Goal: Task Accomplishment & Management: Use online tool/utility

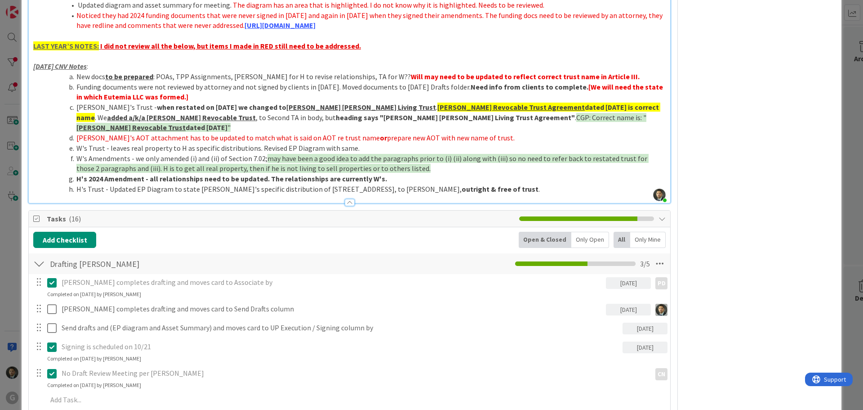
scroll to position [1079, 0]
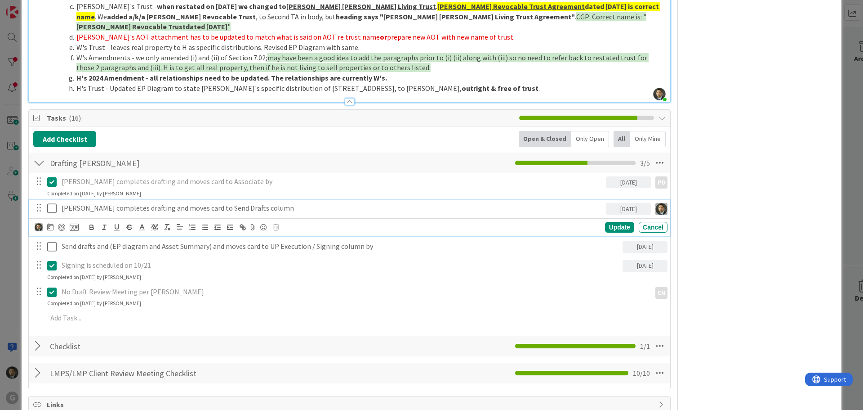
click at [55, 203] on icon at bounding box center [51, 208] width 9 height 11
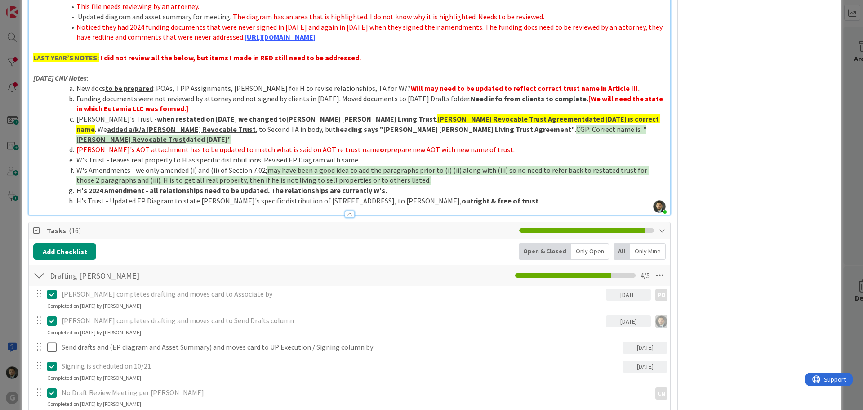
scroll to position [1034, 0]
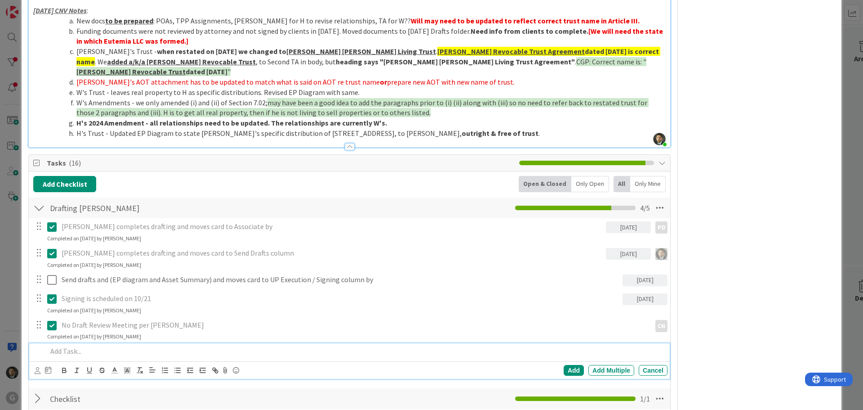
click at [132, 346] on p at bounding box center [355, 351] width 617 height 10
click at [36, 367] on icon at bounding box center [38, 370] width 6 height 7
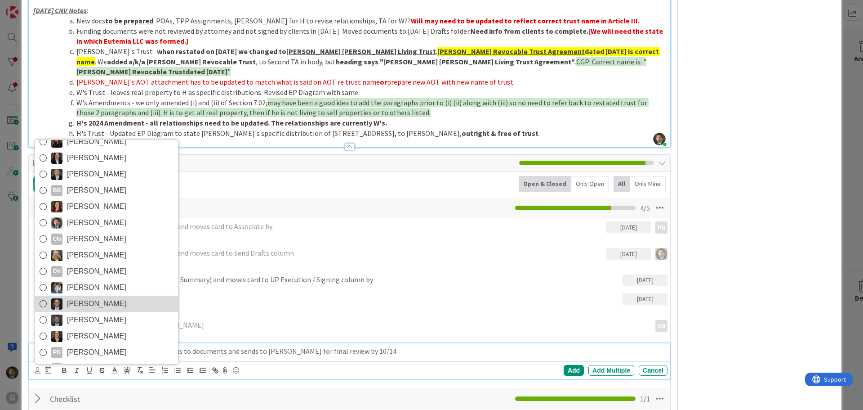
scroll to position [64, 0]
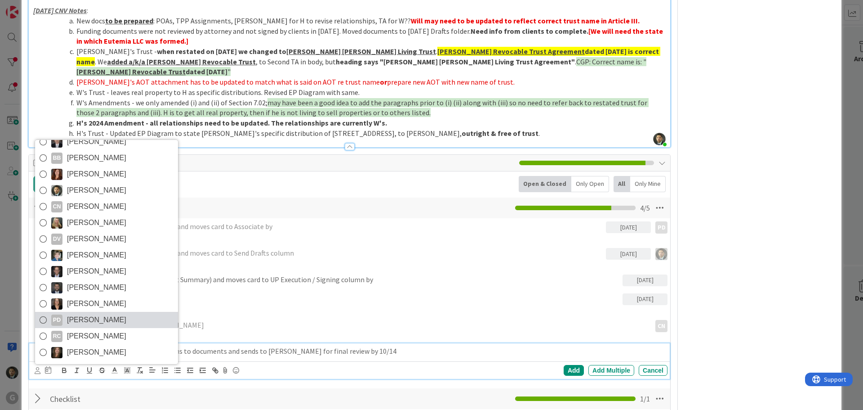
click at [94, 313] on span "[PERSON_NAME]" at bounding box center [96, 319] width 59 height 13
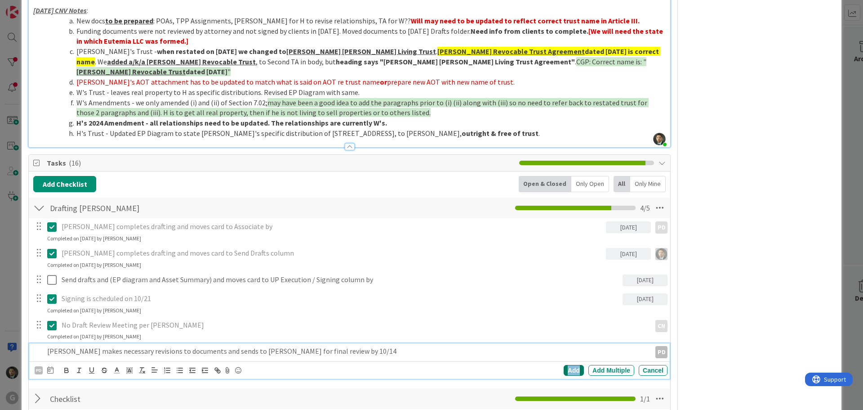
click at [564, 365] on div "Add" at bounding box center [574, 370] width 20 height 11
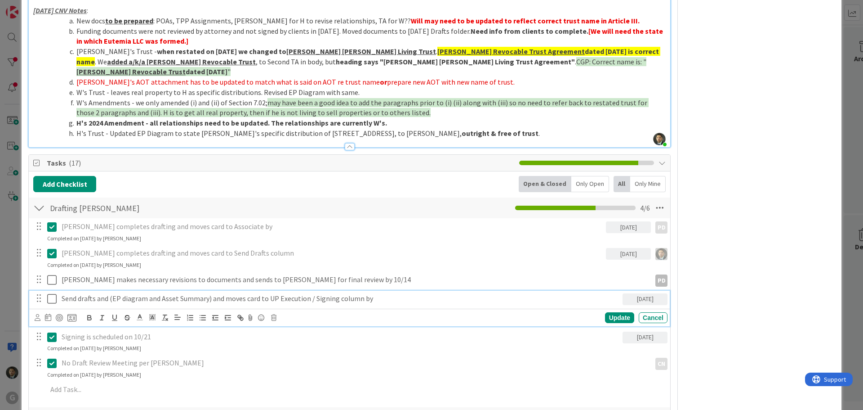
click at [342, 293] on p "Send drafts and (EP diagram and Asset Summary) and moves card to UP Execution /…" at bounding box center [341, 298] width 558 height 10
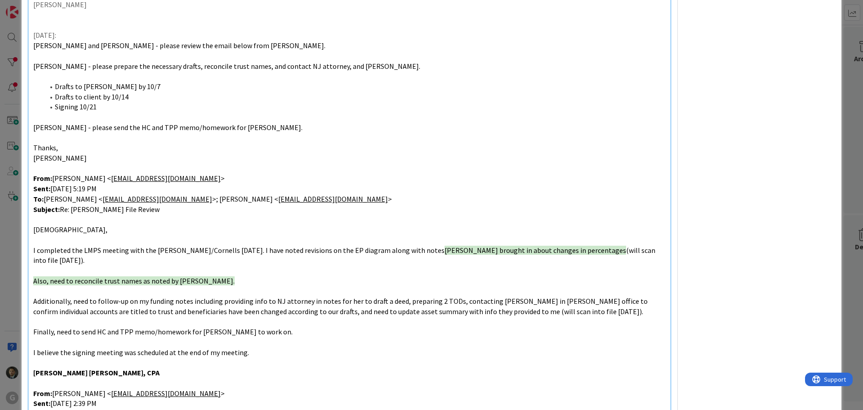
scroll to position [0, 0]
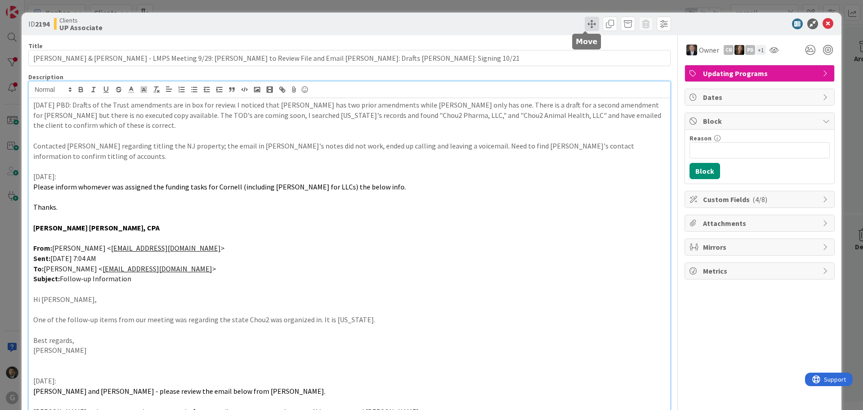
click at [589, 26] on span at bounding box center [592, 24] width 14 height 14
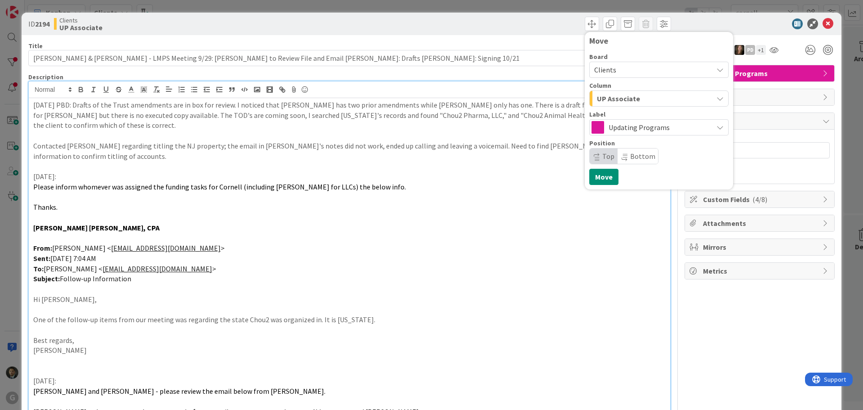
click at [607, 95] on span "UP Associate" at bounding box center [618, 99] width 43 height 12
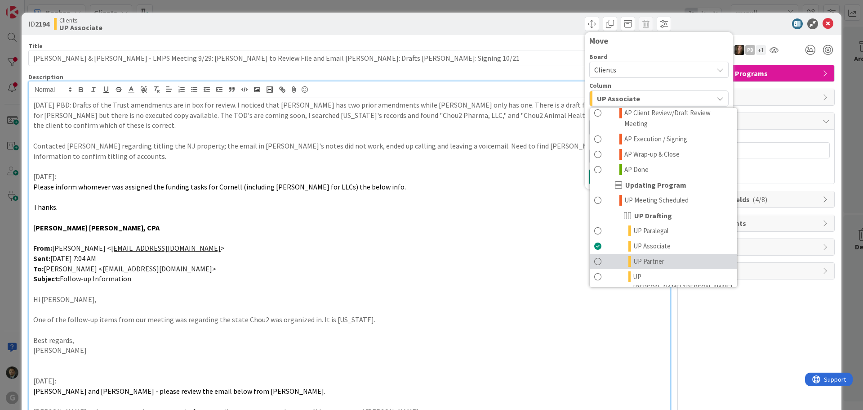
scroll to position [630, 0]
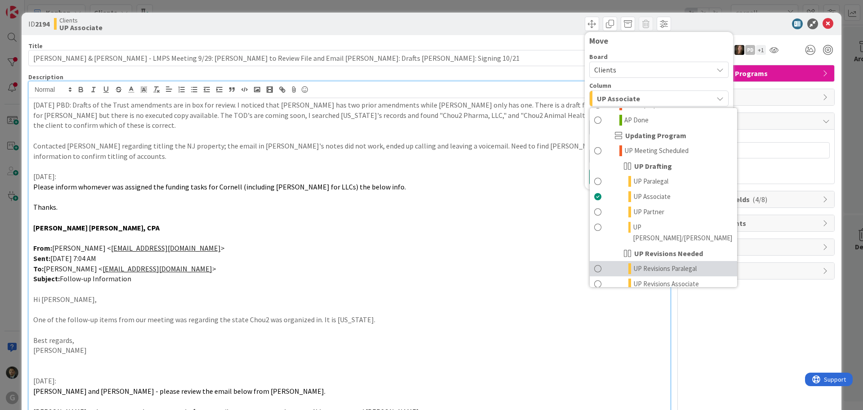
click at [635, 263] on span "UP Revisions Paralegal" at bounding box center [665, 268] width 63 height 11
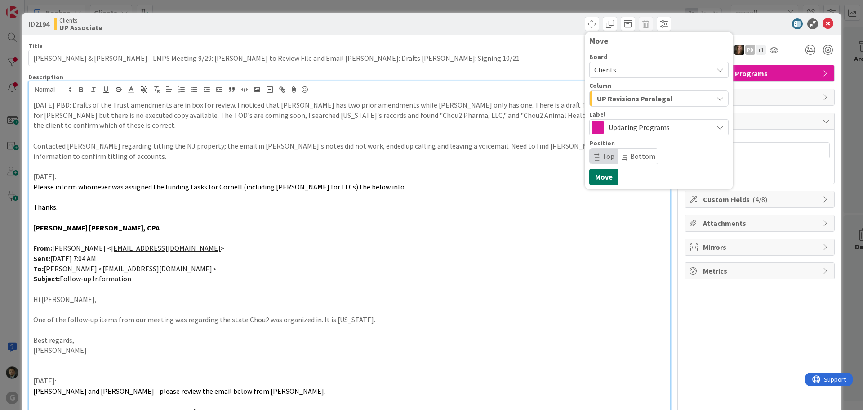
click at [593, 173] on button "Move" at bounding box center [604, 177] width 29 height 16
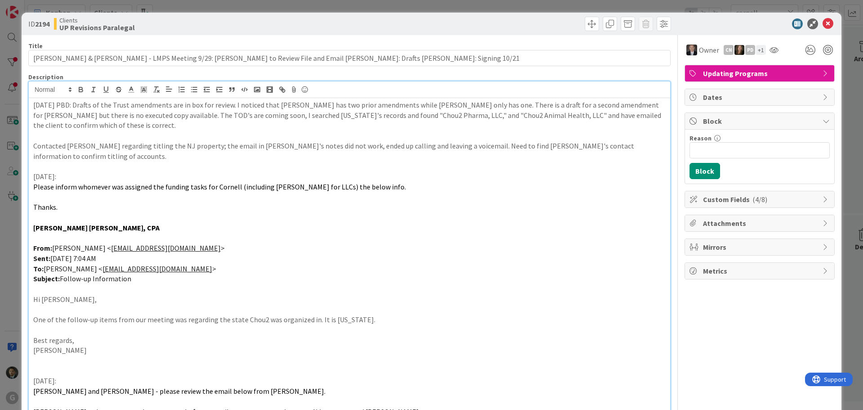
click at [489, 9] on div "ID 2194 Clients UP Revisions Paralegal Move Move Title 122 / 128 [PERSON_NAME] …" at bounding box center [431, 205] width 863 height 410
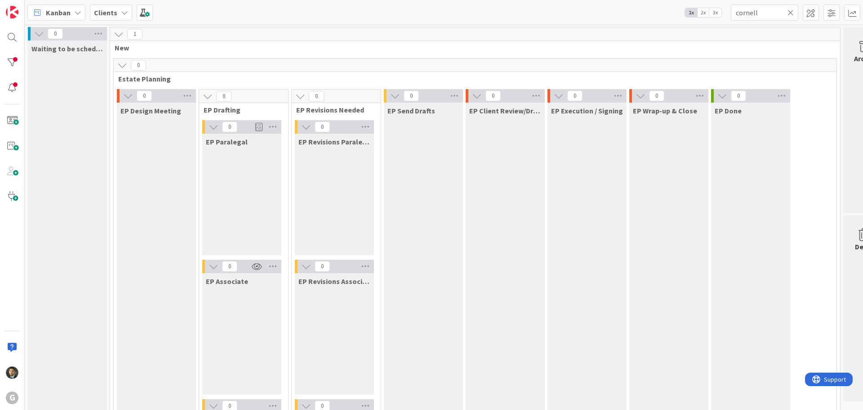
click at [790, 15] on icon at bounding box center [791, 13] width 6 height 8
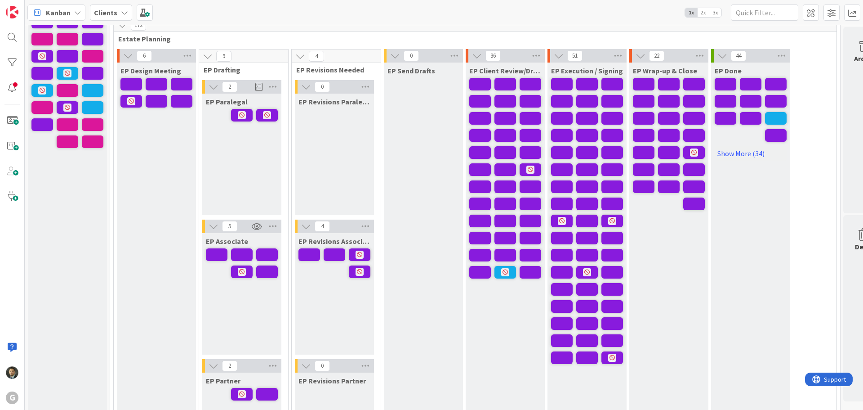
scroll to position [90, 0]
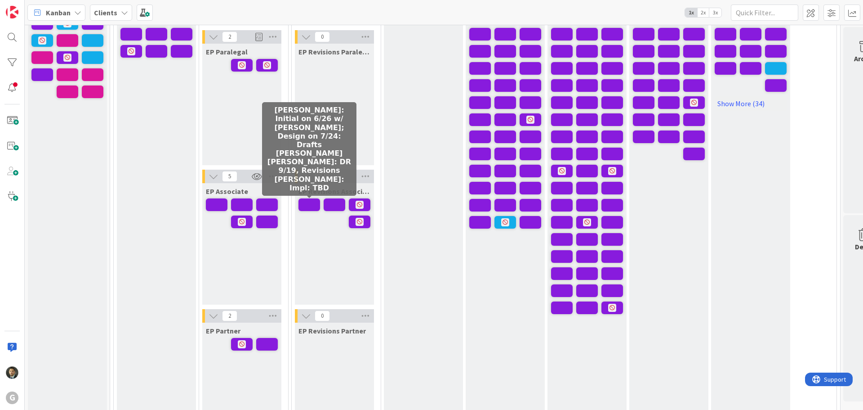
click at [314, 204] on span at bounding box center [310, 204] width 22 height 13
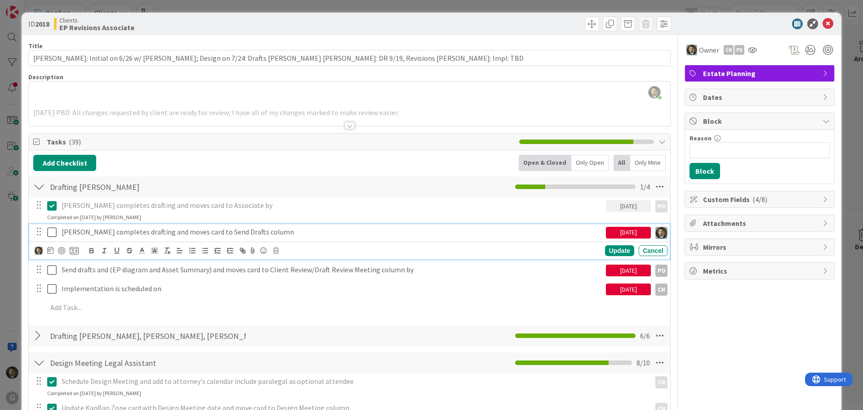
click at [54, 231] on icon at bounding box center [51, 232] width 9 height 11
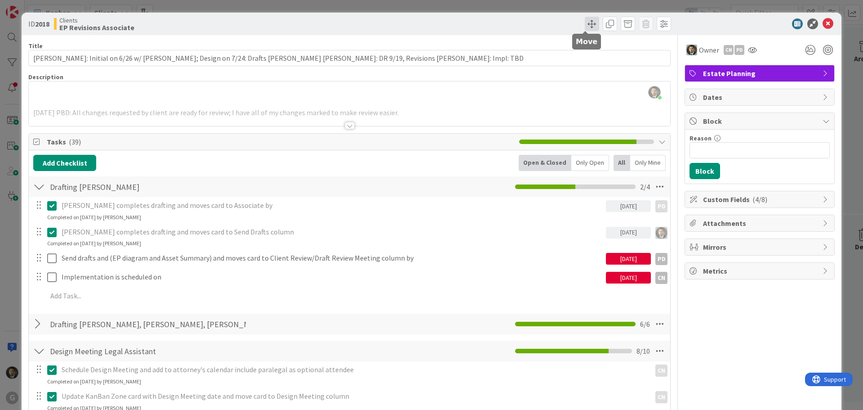
click at [585, 23] on span at bounding box center [592, 24] width 14 height 14
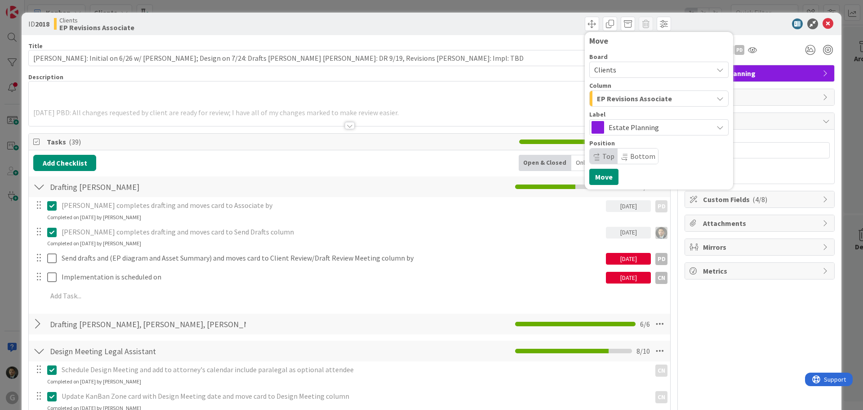
click at [603, 98] on span "EP Revisions Associate" at bounding box center [634, 99] width 75 height 12
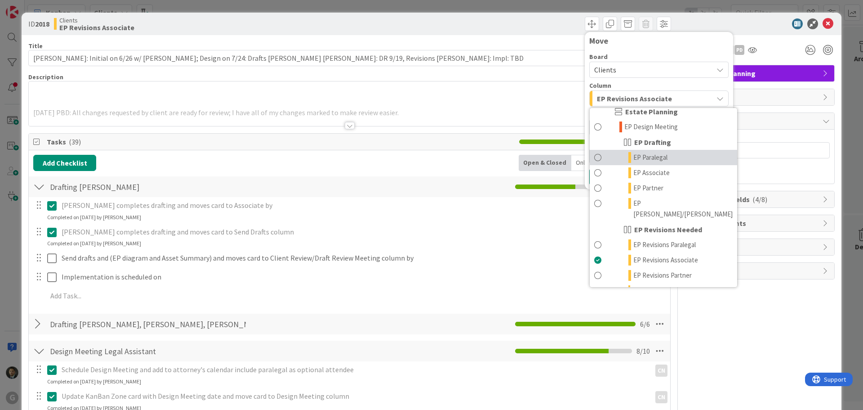
scroll to position [90, 0]
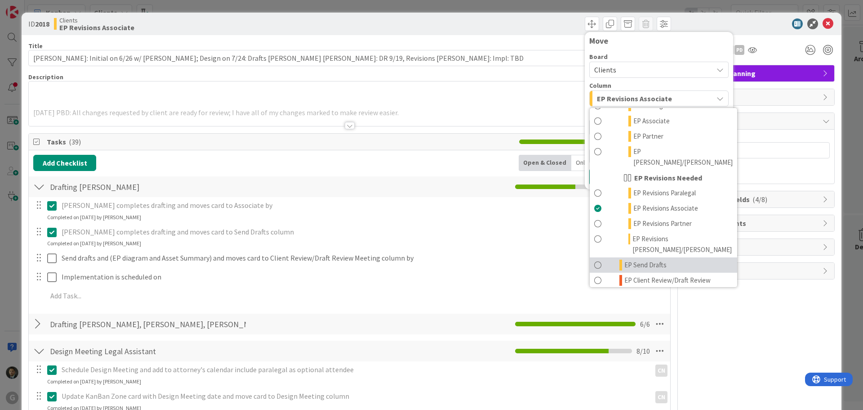
click at [636, 259] on span "EP Send Drafts" at bounding box center [646, 264] width 42 height 11
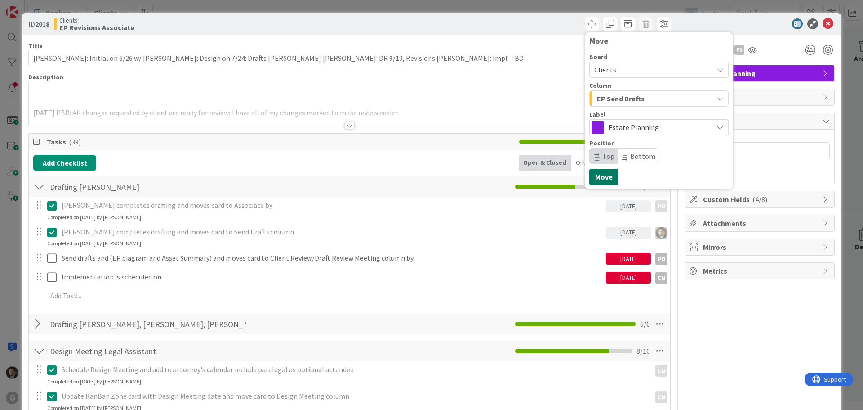
click at [591, 170] on button "Move" at bounding box center [604, 177] width 29 height 16
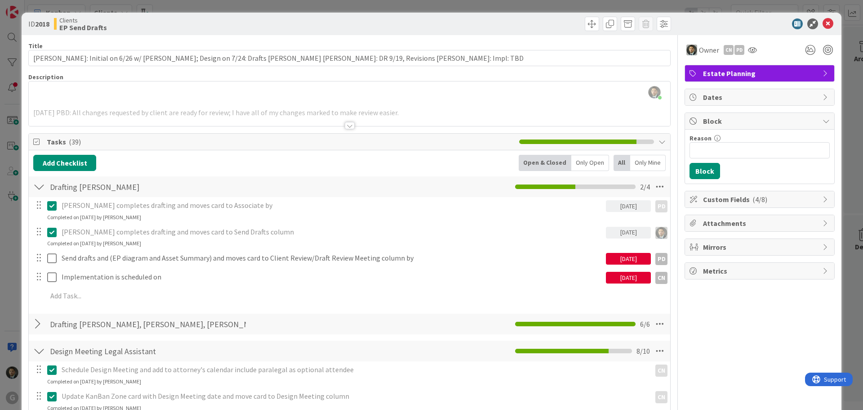
click at [422, 7] on div "ID 2018 Clients EP Send Drafts Move Move Title 121 / 128 [PERSON_NAME]: Initial…" at bounding box center [431, 205] width 863 height 410
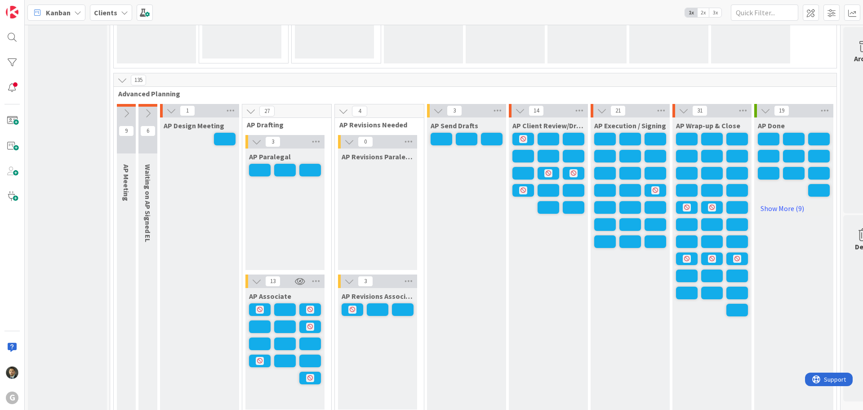
scroll to position [719, 0]
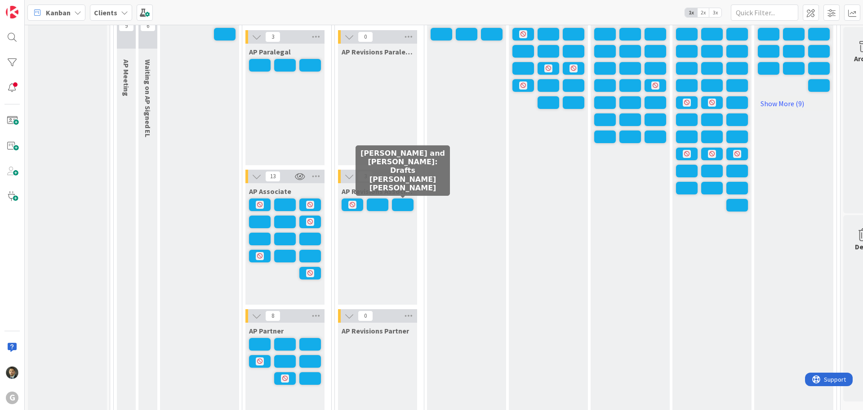
click at [397, 201] on span at bounding box center [403, 204] width 22 height 13
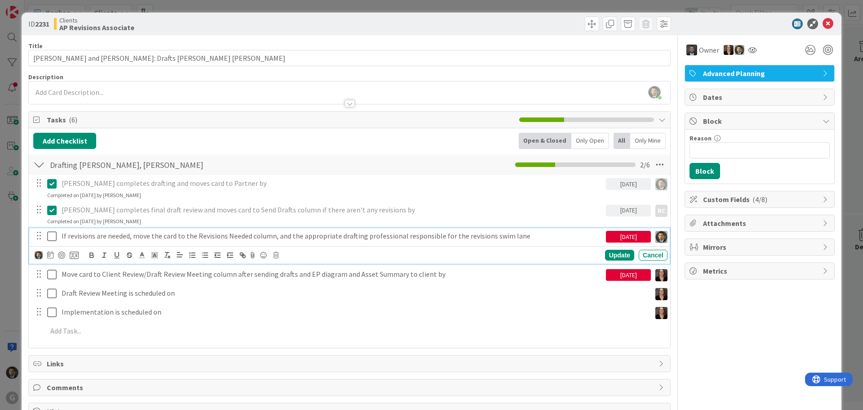
click at [49, 239] on icon at bounding box center [51, 236] width 9 height 11
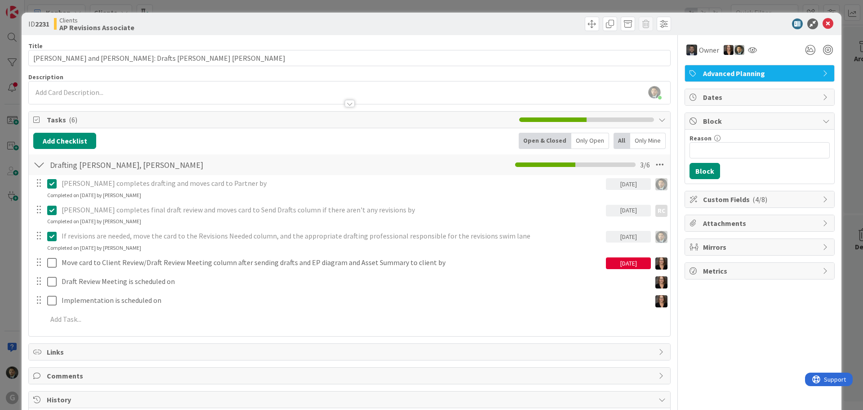
click at [54, 236] on icon at bounding box center [51, 236] width 9 height 11
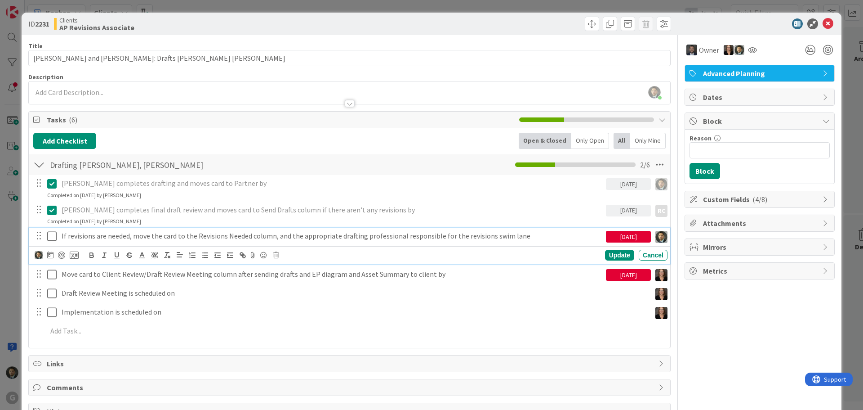
click at [54, 236] on icon at bounding box center [51, 236] width 9 height 11
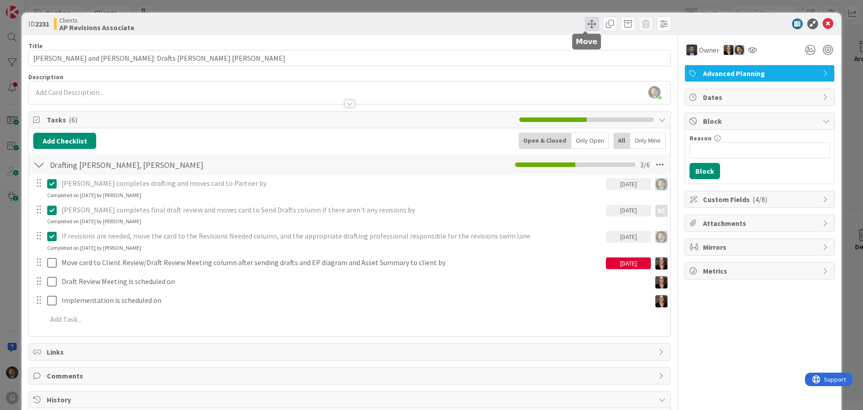
click at [589, 23] on span at bounding box center [592, 24] width 14 height 14
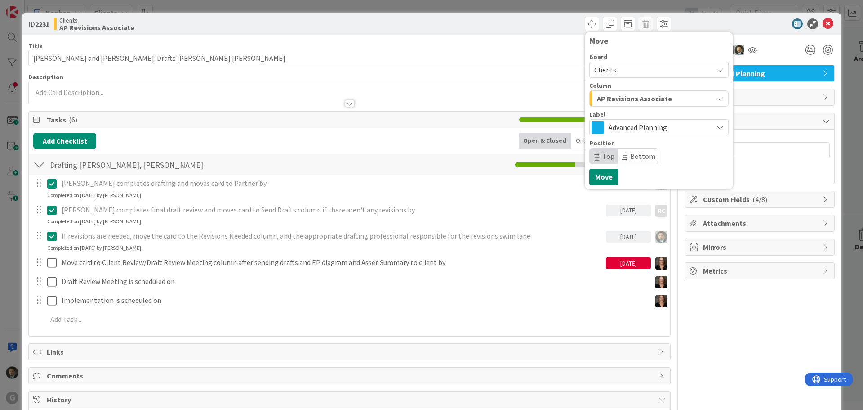
click at [621, 98] on span "AP Revisions Associate" at bounding box center [634, 99] width 75 height 12
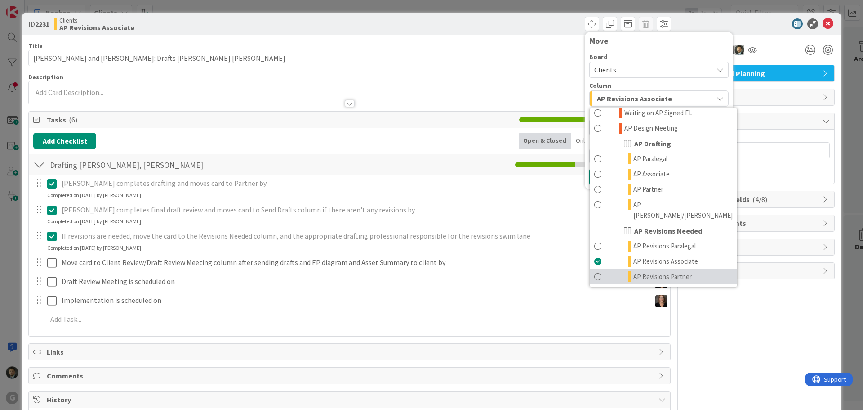
scroll to position [450, 0]
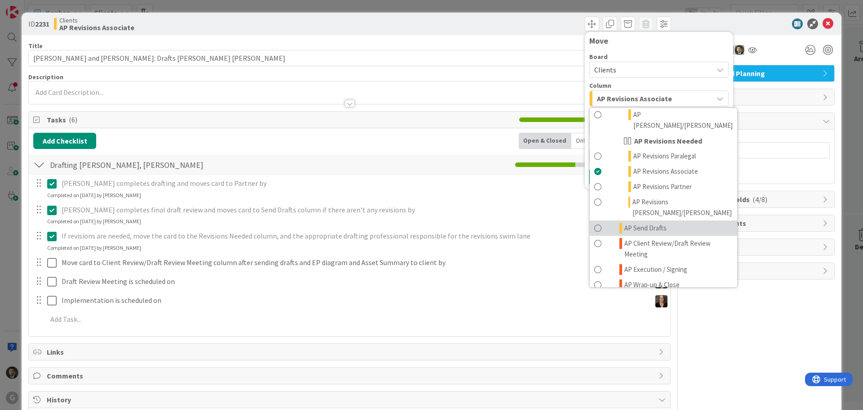
click at [649, 223] on span "AP Send Drafts" at bounding box center [646, 228] width 42 height 11
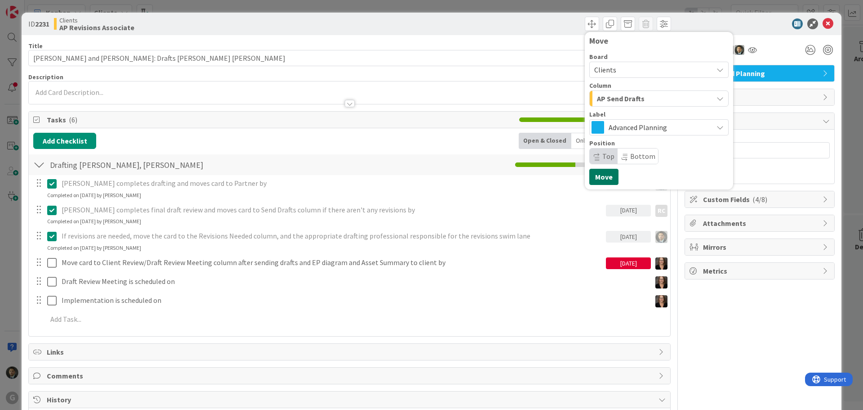
click at [600, 175] on button "Move" at bounding box center [604, 177] width 29 height 16
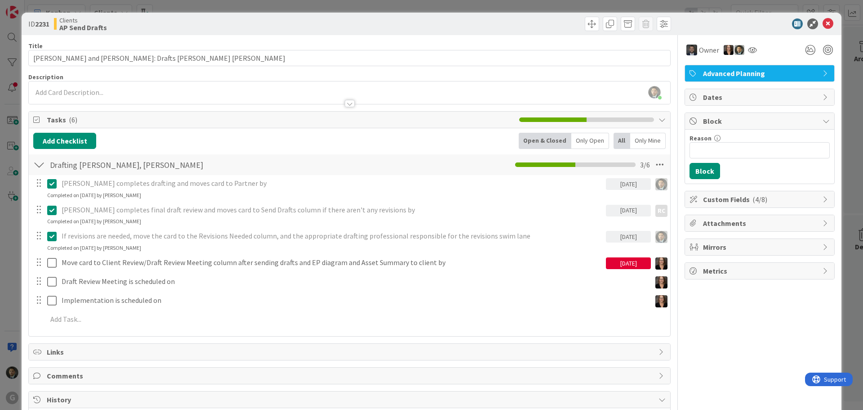
click at [556, 6] on div "ID 2231 Clients AP Send Drafts Move Move Title 48 / 128 [PERSON_NAME] and [PERS…" at bounding box center [431, 205] width 863 height 410
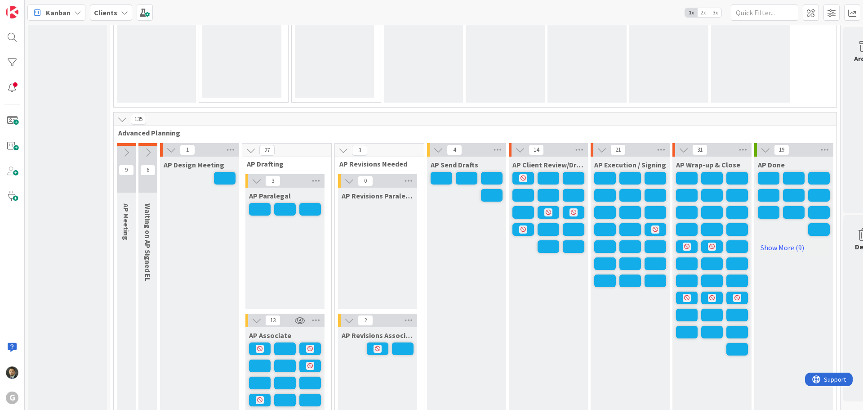
scroll to position [495, 0]
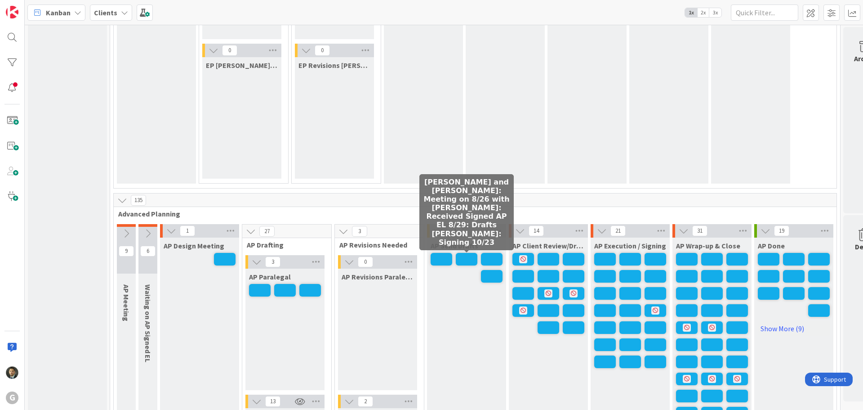
click at [467, 259] on span at bounding box center [467, 259] width 22 height 13
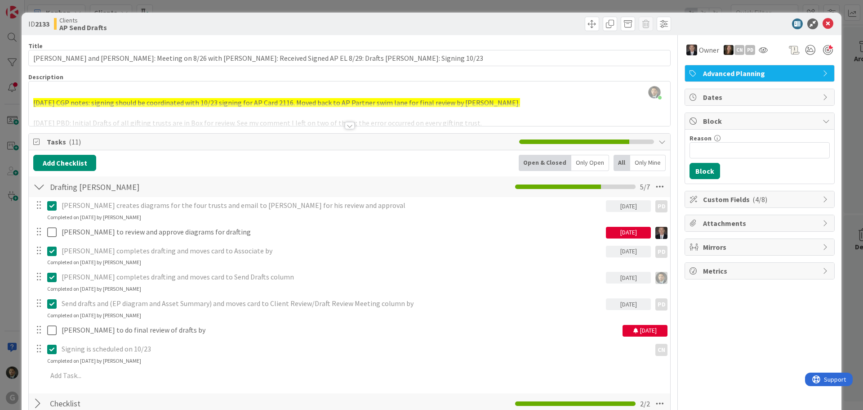
click at [428, 6] on div "ID 2133 Clients AP Send Drafts Title 114 / 128 [PERSON_NAME] and [PERSON_NAME]:…" at bounding box center [431, 205] width 863 height 410
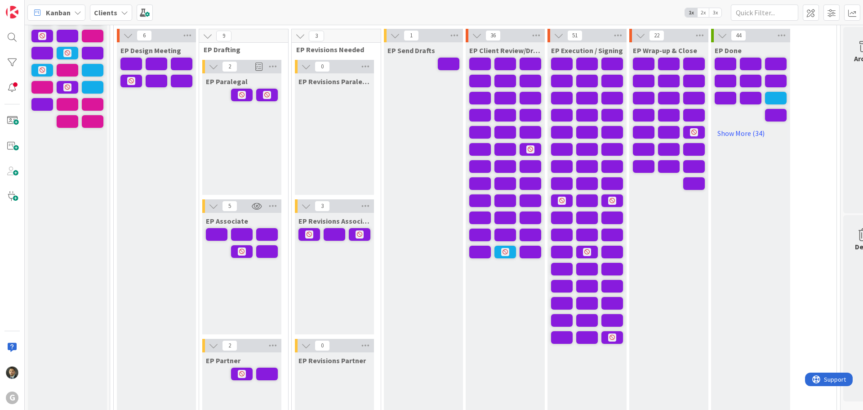
scroll to position [45, 0]
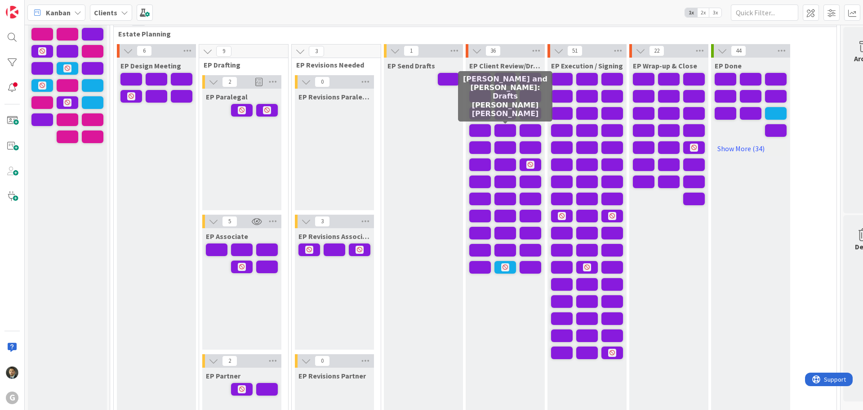
click at [501, 133] on span at bounding box center [506, 130] width 22 height 13
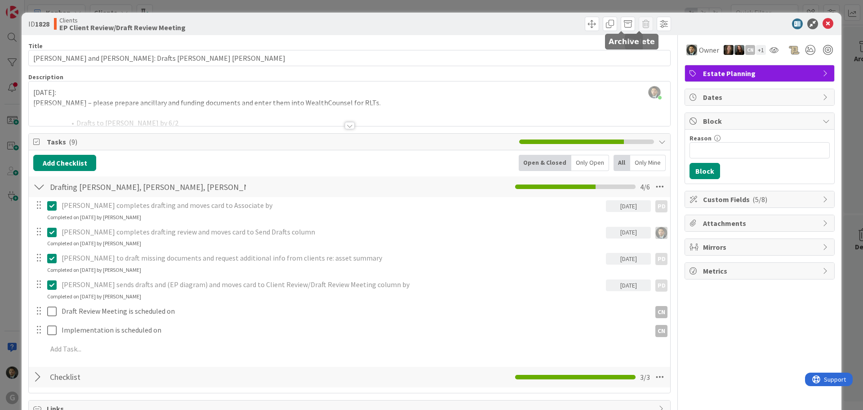
click at [603, 9] on div "ID 1828 Clients EP Client Review/Draft Review Meeting Title 48 / 128 [PERSON_NA…" at bounding box center [431, 205] width 863 height 410
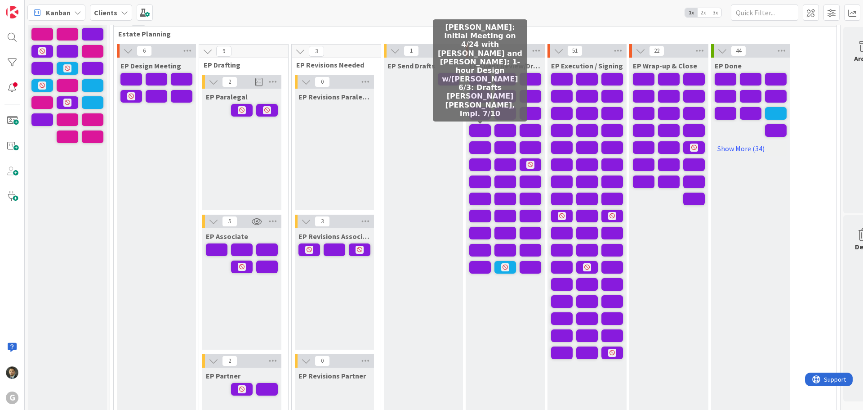
click at [483, 130] on span at bounding box center [480, 130] width 22 height 13
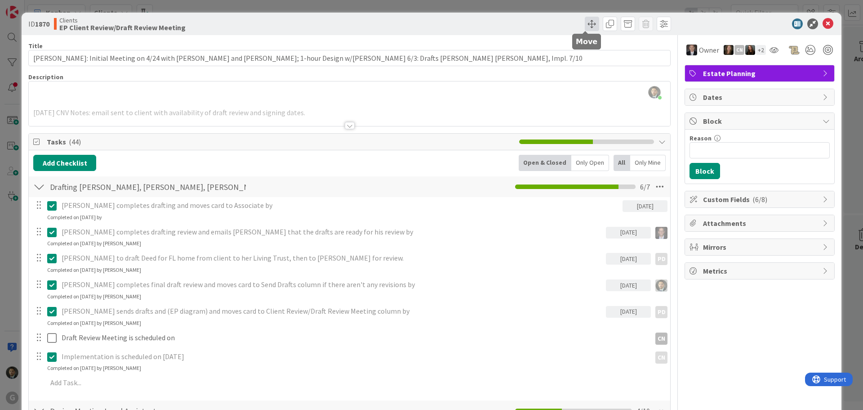
click at [585, 23] on span at bounding box center [592, 24] width 14 height 14
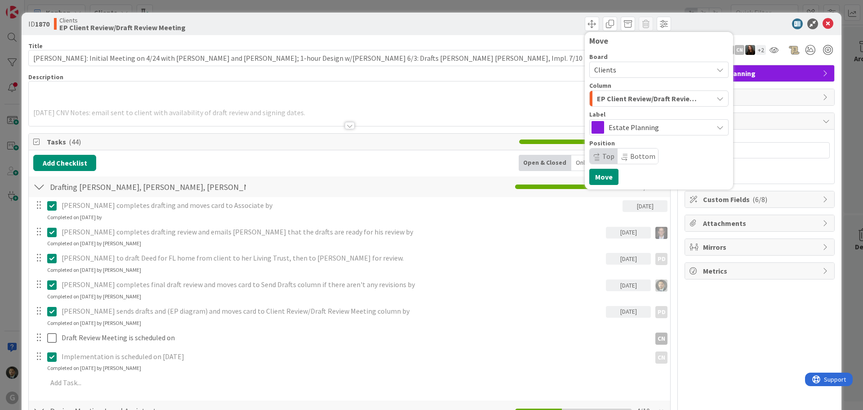
click at [633, 100] on span "EP Client Review/Draft Review Meeting" at bounding box center [648, 99] width 103 height 12
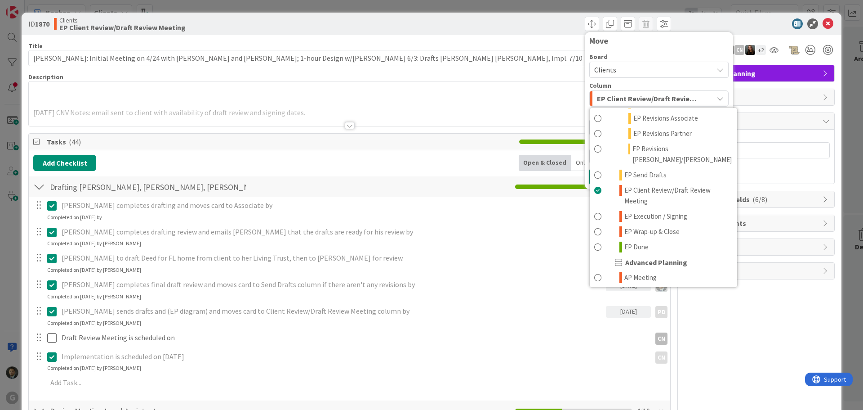
scroll to position [225, 0]
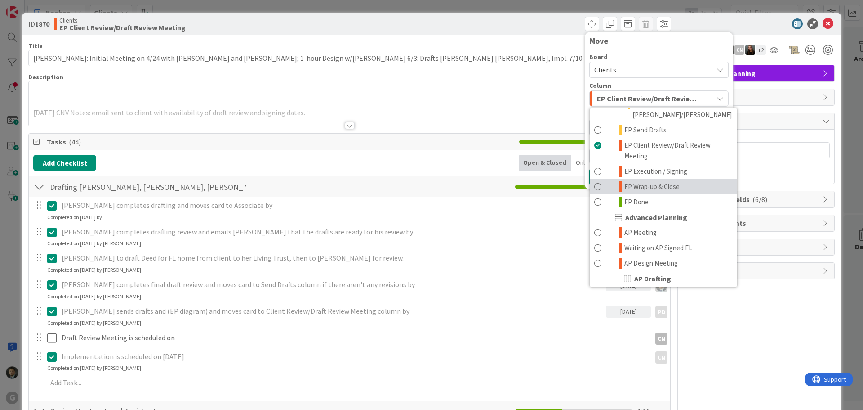
click at [643, 181] on span "EP Wrap-up & Close" at bounding box center [652, 186] width 55 height 11
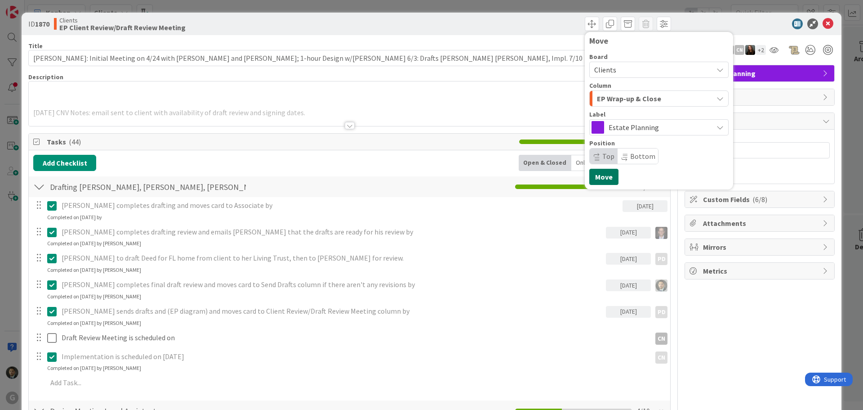
click at [591, 177] on button "Move" at bounding box center [604, 177] width 29 height 16
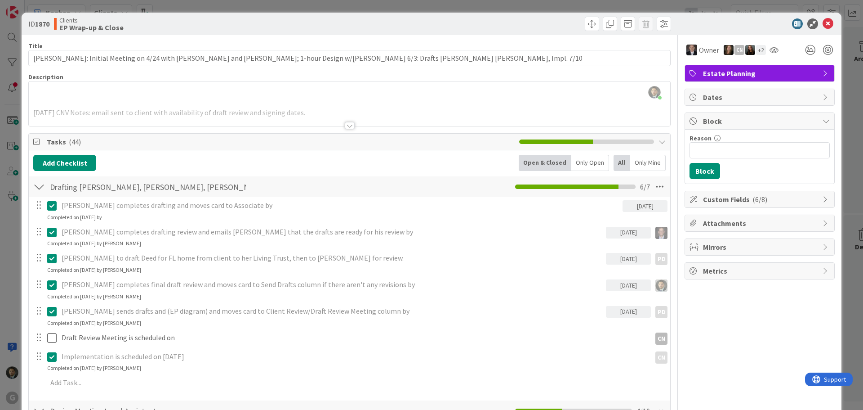
click at [482, 7] on div "ID 1870 Clients EP Wrap-up & Close Move Move Title 127 / 128 [PERSON_NAME]: Ini…" at bounding box center [431, 205] width 863 height 410
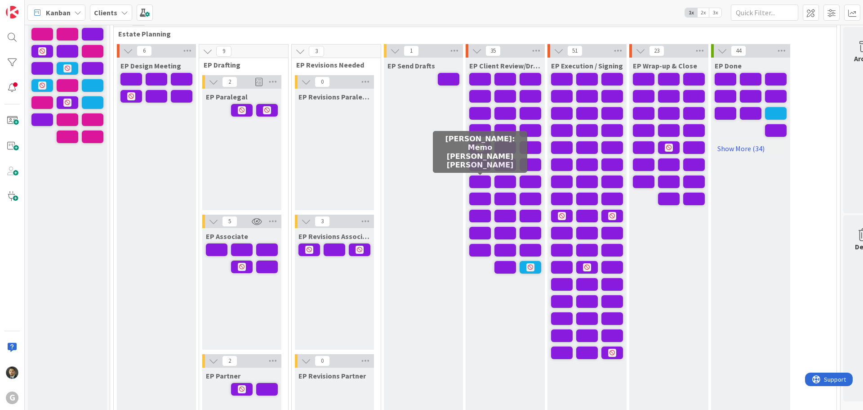
click at [481, 182] on span at bounding box center [480, 181] width 22 height 13
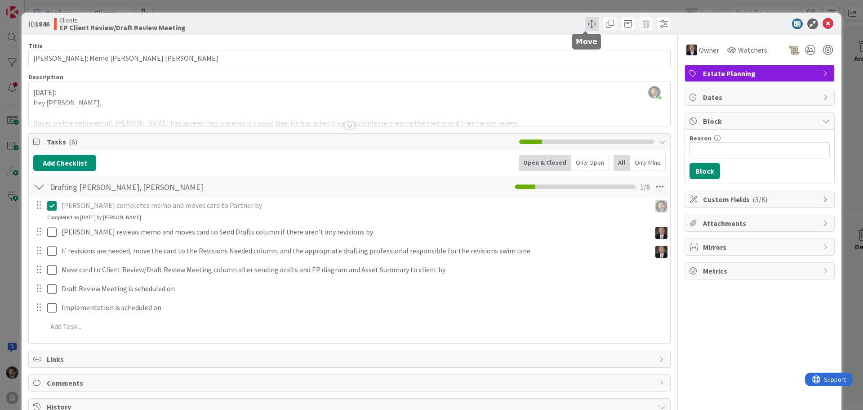
click at [585, 21] on span at bounding box center [592, 24] width 14 height 14
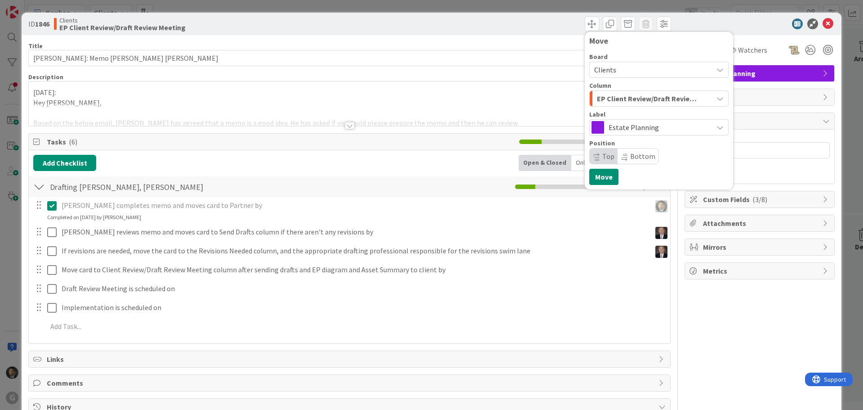
click at [639, 103] on span "EP Client Review/Draft Review Meeting" at bounding box center [648, 99] width 103 height 12
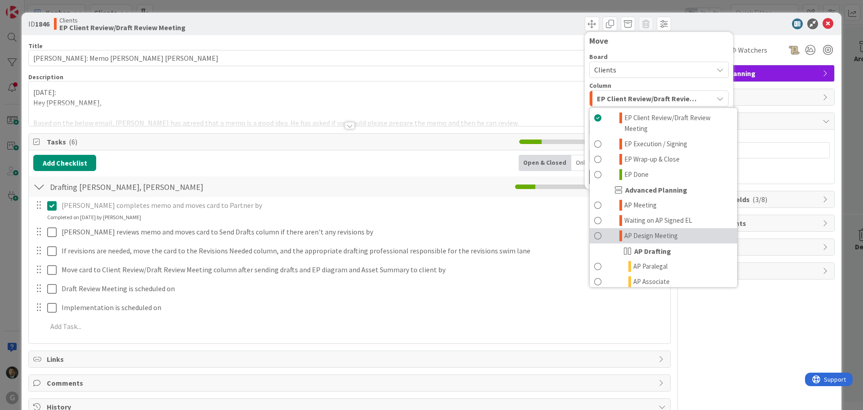
scroll to position [252, 0]
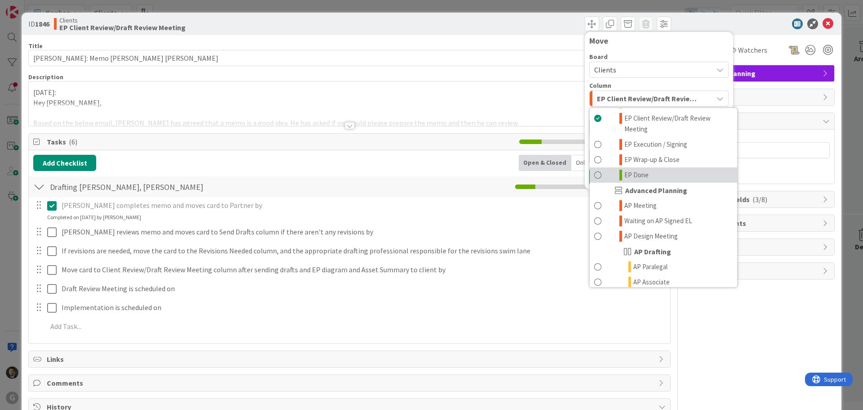
click at [644, 167] on link "EP Done" at bounding box center [663, 174] width 147 height 15
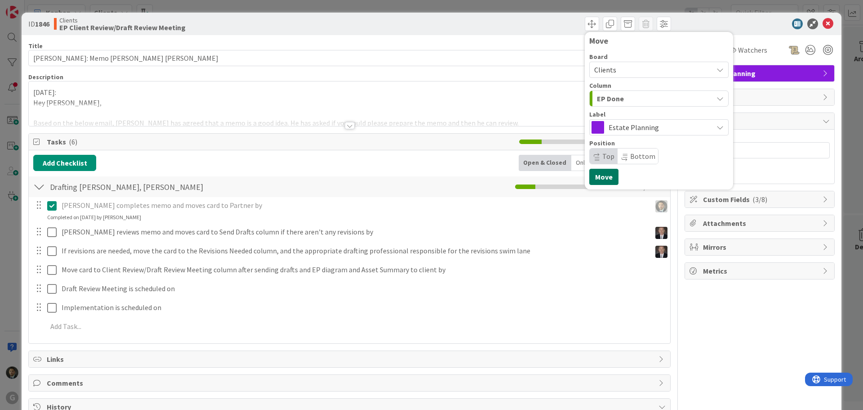
click at [603, 180] on button "Move" at bounding box center [604, 177] width 29 height 16
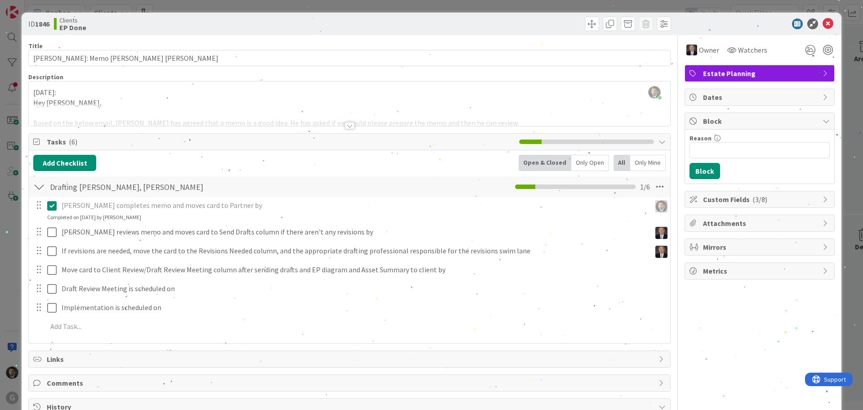
click at [550, 7] on div "ID 1846 Clients EP Done Move Move Title 38 / 128 [PERSON_NAME]: Memo [PERSON_NA…" at bounding box center [431, 205] width 863 height 410
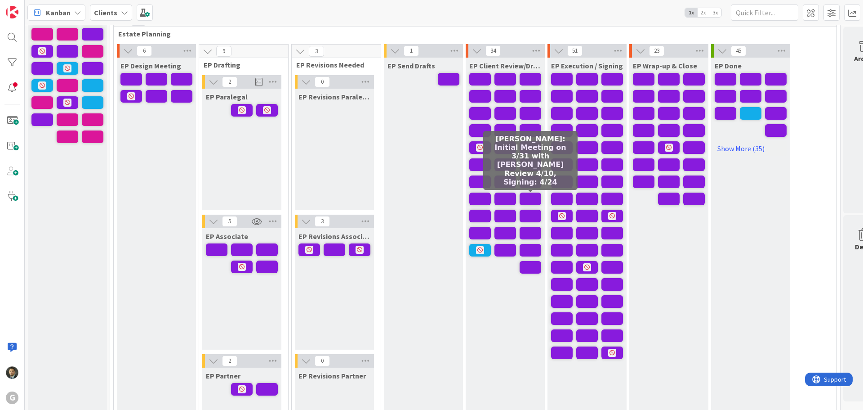
click at [534, 197] on span at bounding box center [531, 198] width 22 height 13
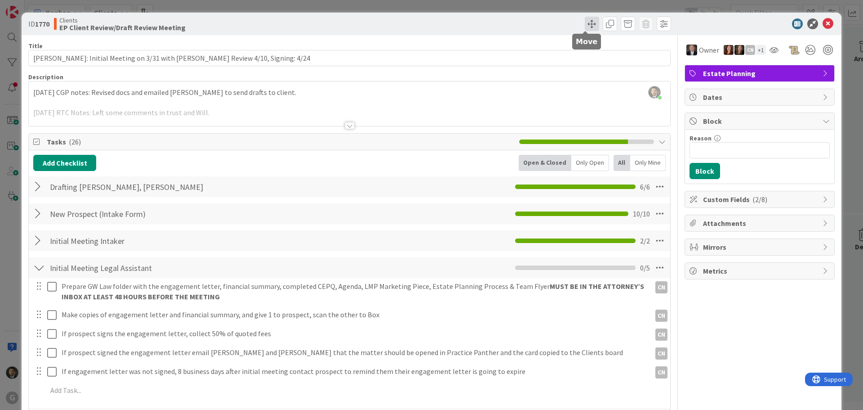
click at [585, 25] on span at bounding box center [592, 24] width 14 height 14
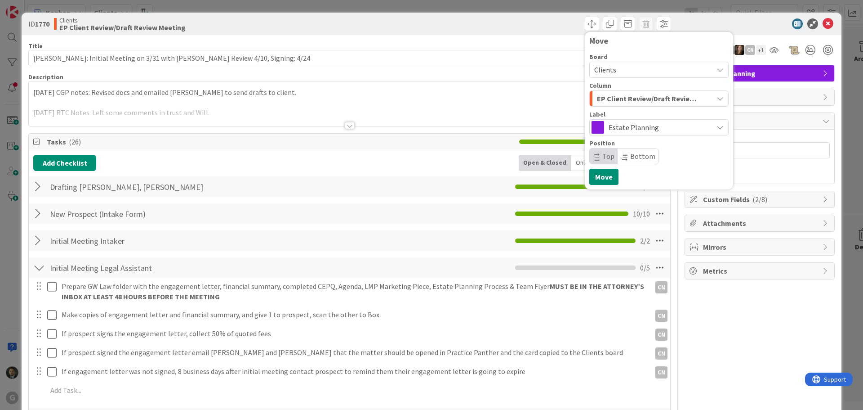
click at [642, 102] on span "EP Client Review/Draft Review Meeting" at bounding box center [648, 99] width 103 height 12
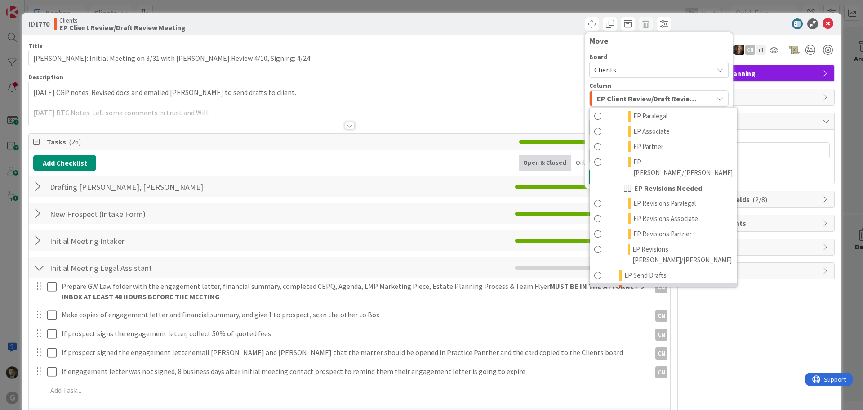
scroll to position [180, 0]
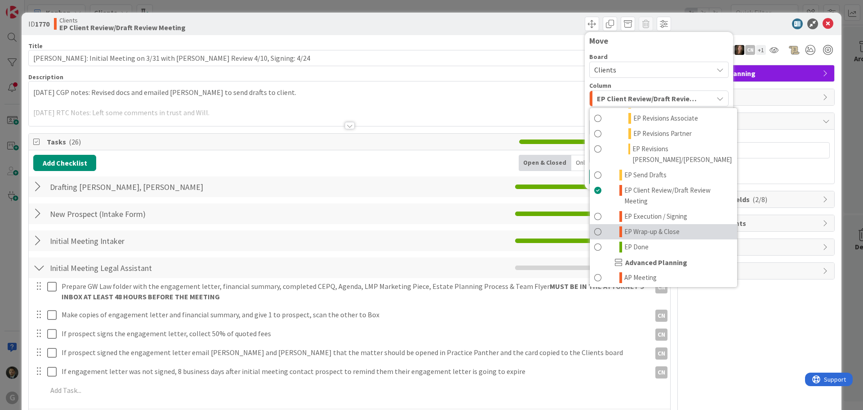
click at [656, 226] on span "EP Wrap-up & Close" at bounding box center [652, 231] width 55 height 11
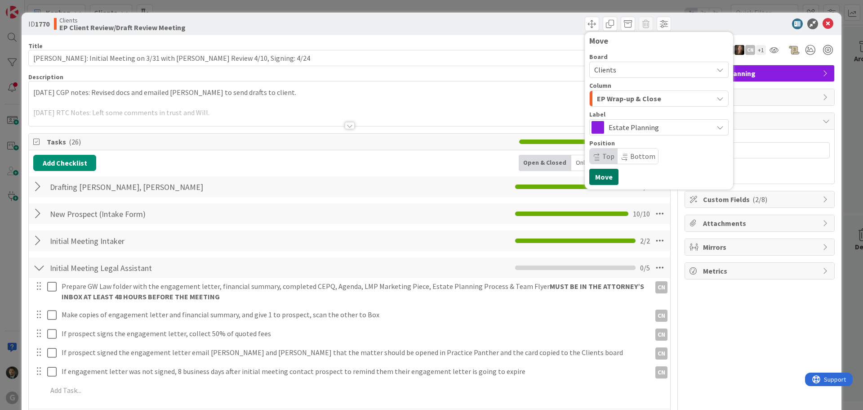
click at [599, 177] on button "Move" at bounding box center [604, 177] width 29 height 16
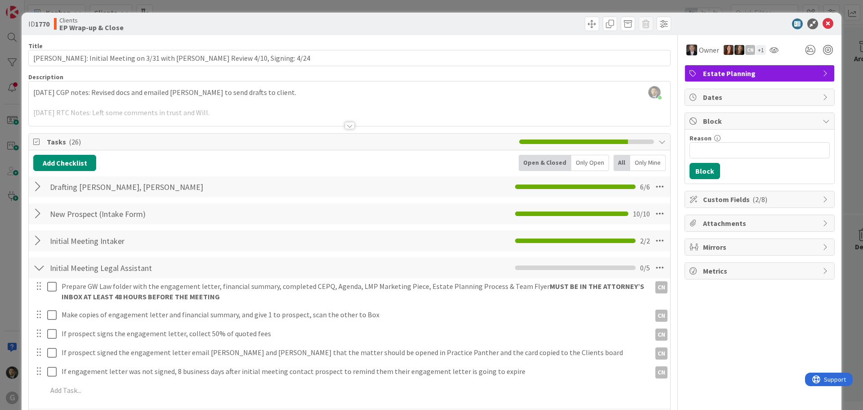
click at [543, 4] on div "ID 1770 Clients EP Wrap-up & Close Move Move Title 85 / 128 [PERSON_NAME]: Init…" at bounding box center [431, 205] width 863 height 410
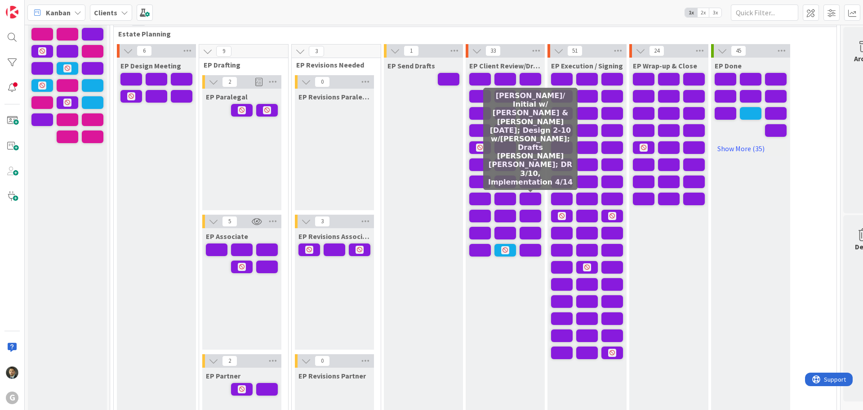
click at [532, 198] on span at bounding box center [531, 198] width 22 height 13
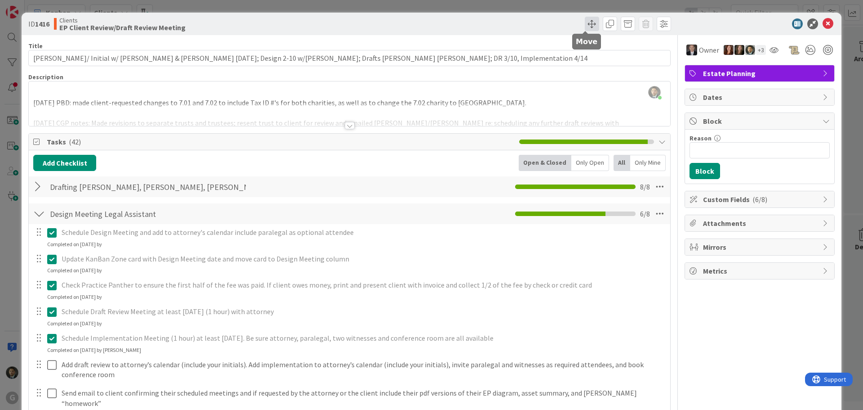
click at [588, 28] on span at bounding box center [592, 24] width 14 height 14
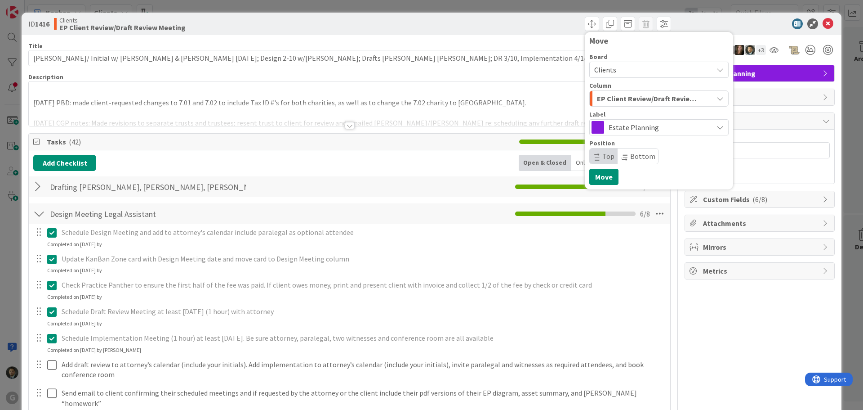
click at [649, 99] on span "EP Client Review/Draft Review Meeting" at bounding box center [648, 99] width 103 height 12
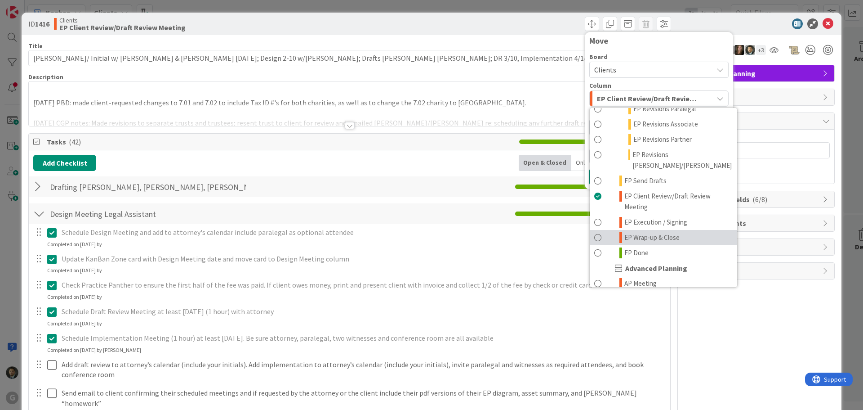
scroll to position [180, 0]
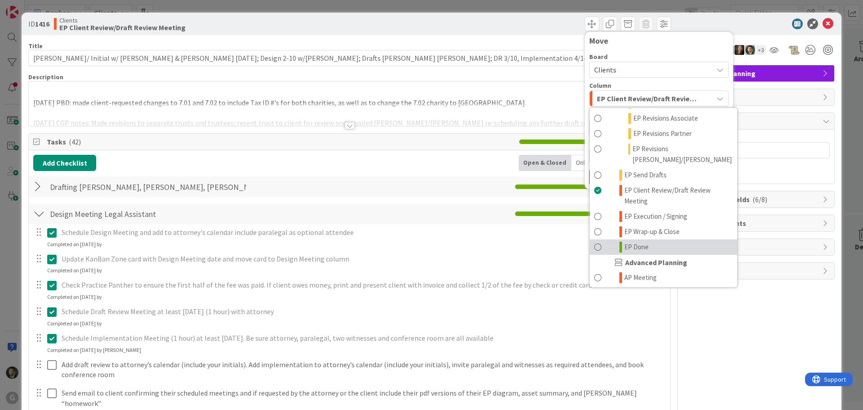
click at [648, 239] on link "EP Done" at bounding box center [663, 246] width 147 height 15
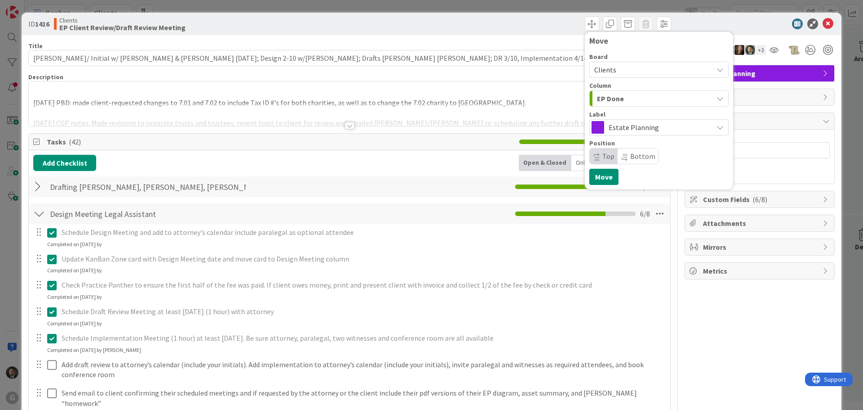
click at [642, 131] on span "Estate Planning" at bounding box center [659, 127] width 100 height 13
click at [638, 103] on div "EP Done" at bounding box center [654, 98] width 118 height 14
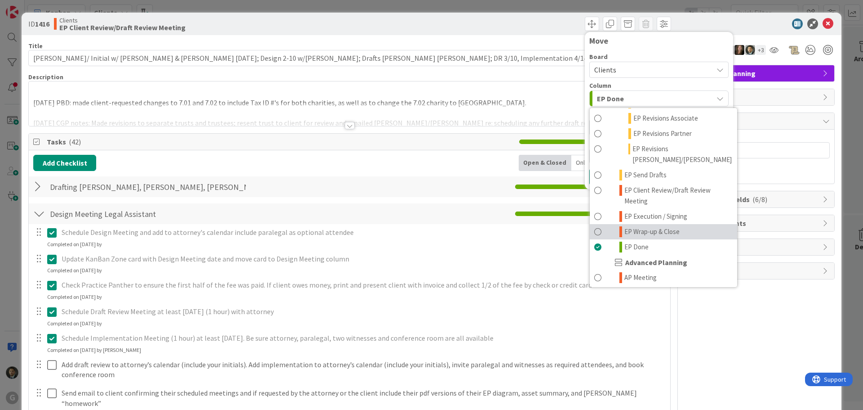
click at [644, 224] on link "EP Wrap-up & Close" at bounding box center [663, 231] width 147 height 15
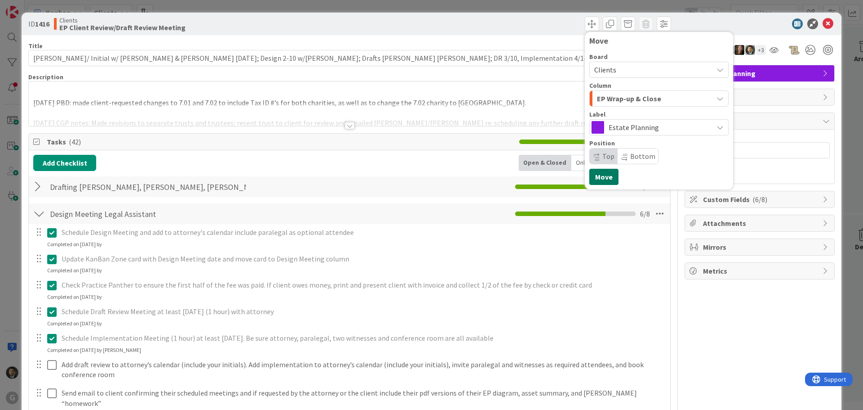
click at [593, 173] on button "Move" at bounding box center [604, 177] width 29 height 16
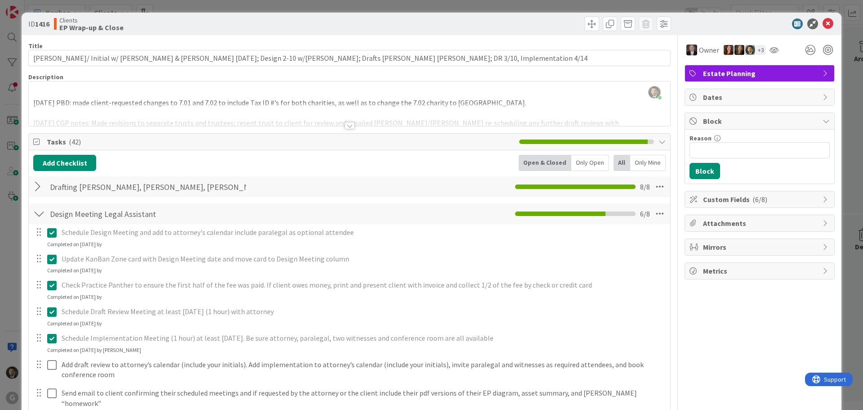
click at [531, 6] on div "ID 1416 Clients EP Wrap-up & Close Move Move Title 127 / 128 [PERSON_NAME]/ Ini…" at bounding box center [431, 205] width 863 height 410
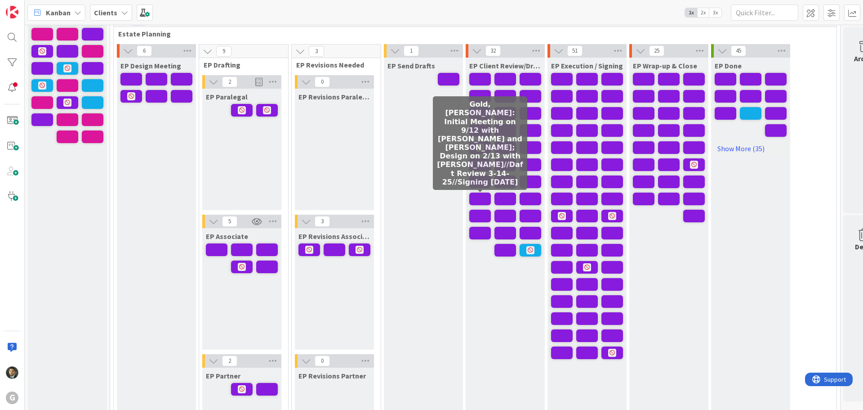
click at [481, 204] on span at bounding box center [480, 198] width 22 height 13
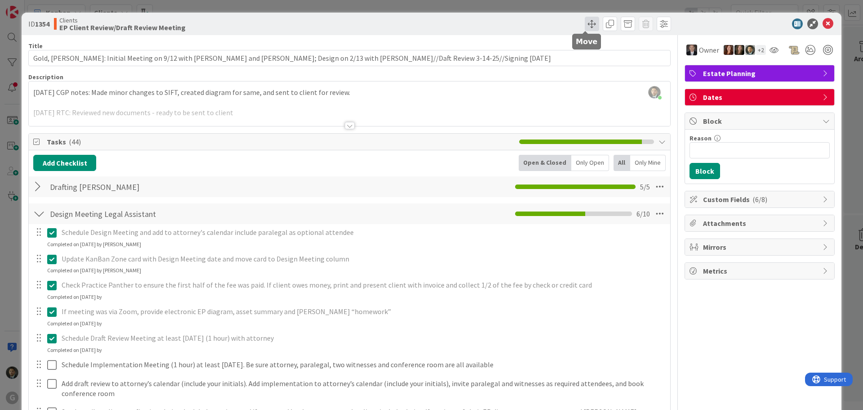
click at [585, 29] on span at bounding box center [592, 24] width 14 height 14
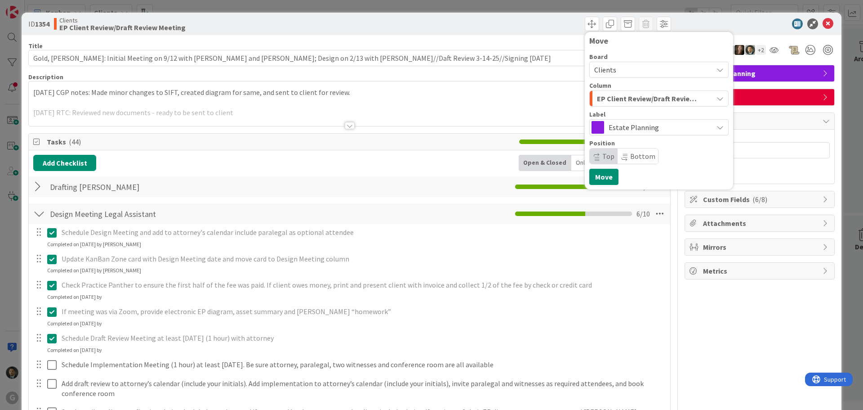
click at [624, 97] on span "EP Client Review/Draft Review Meeting" at bounding box center [648, 99] width 103 height 12
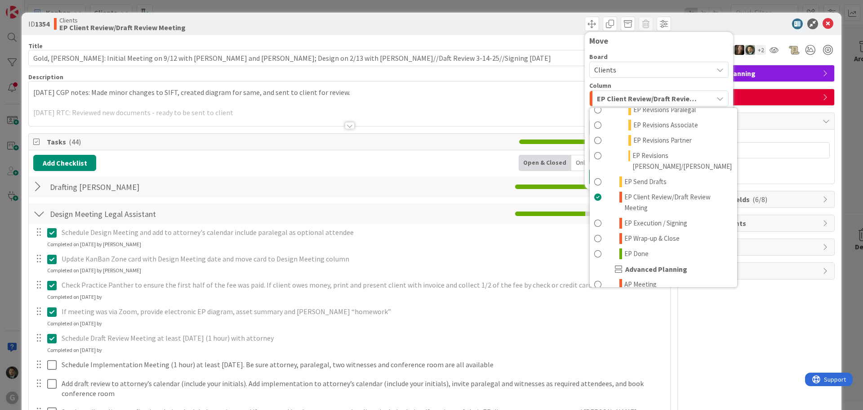
scroll to position [225, 0]
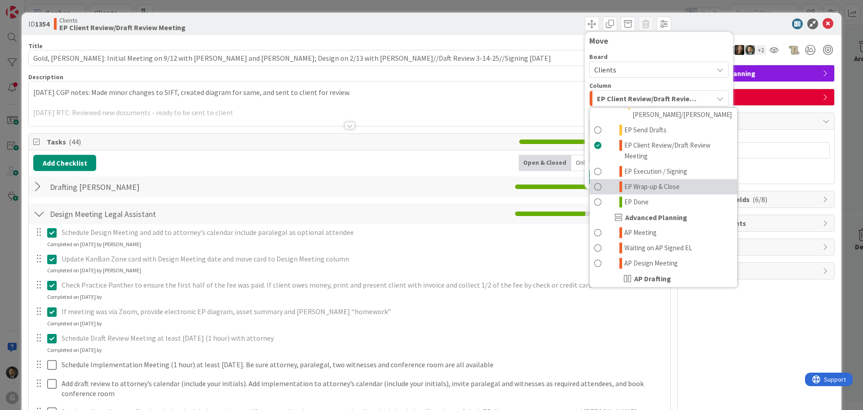
click at [635, 181] on span "EP Wrap-up & Close" at bounding box center [652, 186] width 55 height 11
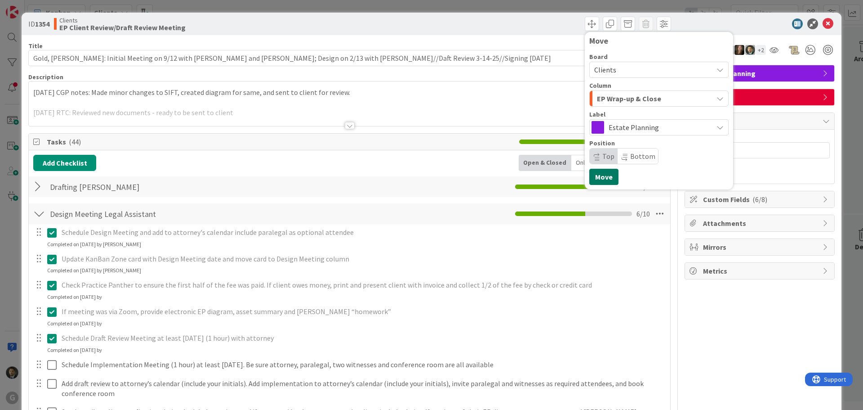
click at [595, 177] on button "Move" at bounding box center [604, 177] width 29 height 16
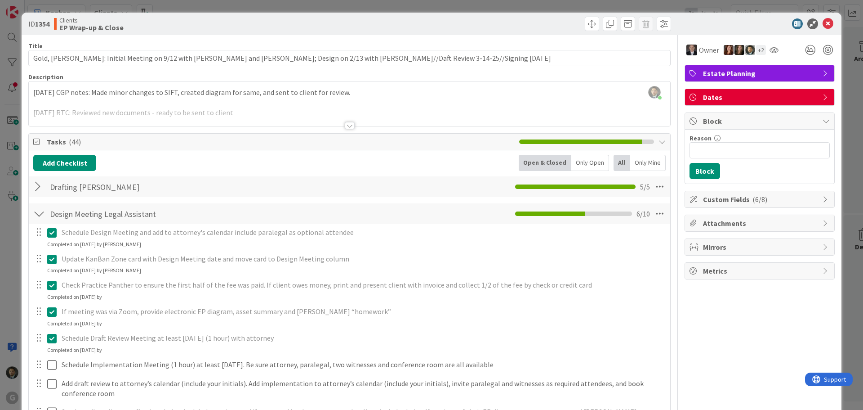
click at [557, 5] on div "ID 1354 Clients EP Wrap-up & Close Move Move Title 125 / 128 Gold, [PERSON_NAME…" at bounding box center [431, 205] width 863 height 410
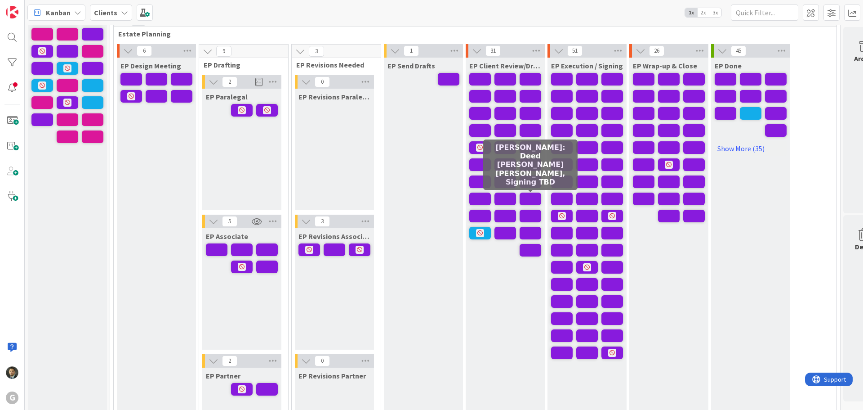
click at [529, 196] on span at bounding box center [531, 198] width 22 height 13
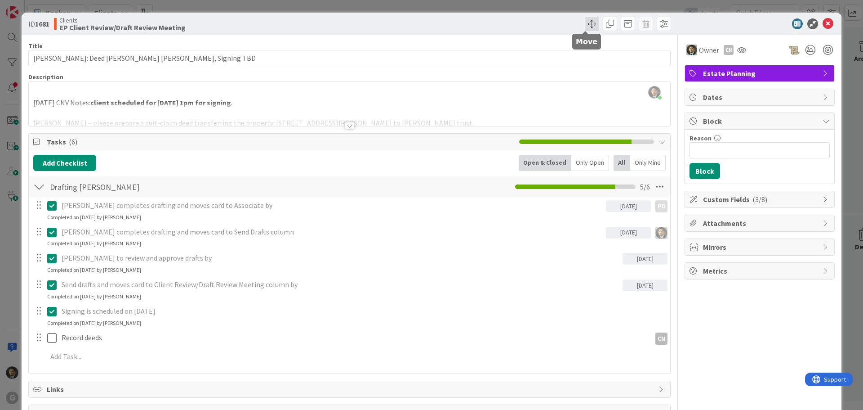
click at [587, 22] on span at bounding box center [592, 24] width 14 height 14
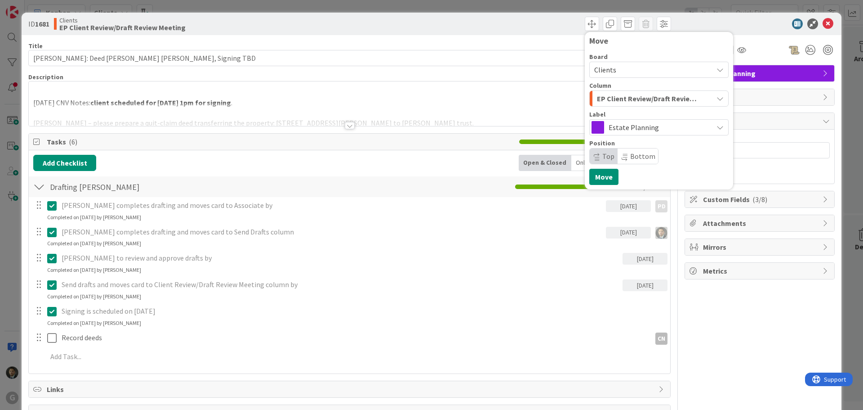
click at [630, 102] on span "EP Client Review/Draft Review Meeting" at bounding box center [648, 99] width 103 height 12
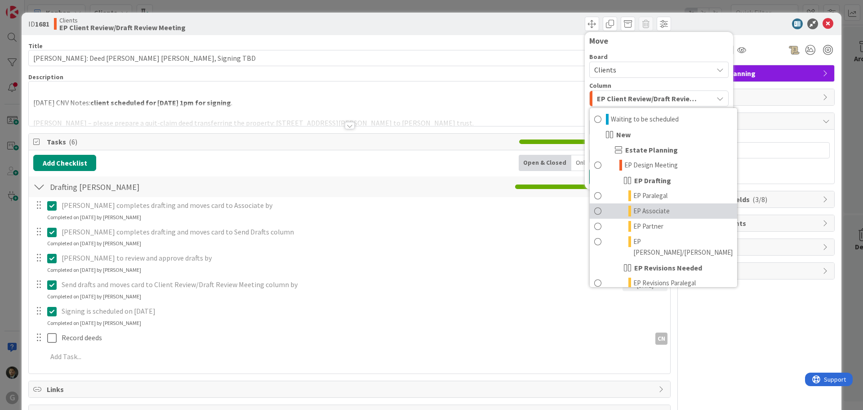
scroll to position [135, 0]
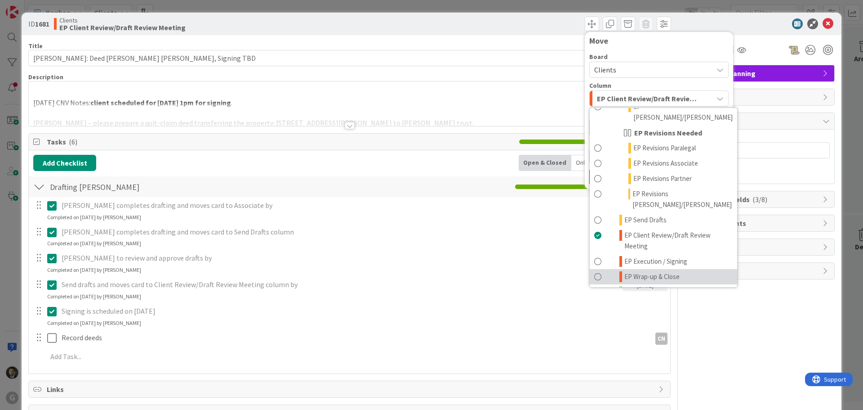
click at [640, 271] on span "EP Wrap-up & Close" at bounding box center [652, 276] width 55 height 11
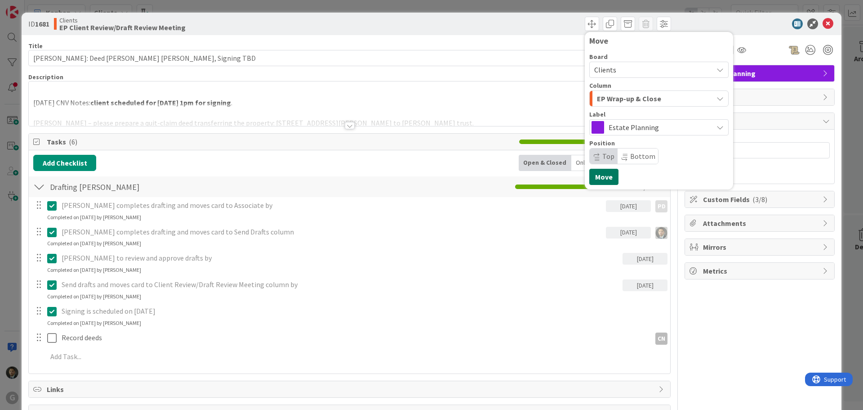
click at [592, 174] on button "Move" at bounding box center [604, 177] width 29 height 16
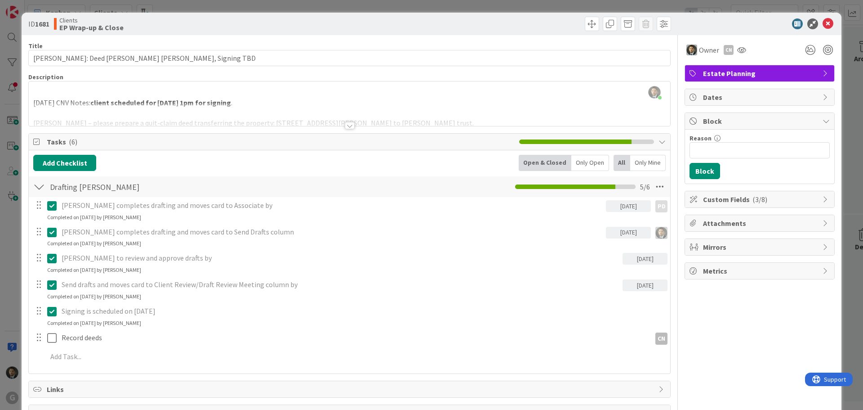
click at [507, 4] on div "ID 1681 Clients EP Wrap-up & Close Move Move Title 47 / 128 [PERSON_NAME]: [PER…" at bounding box center [431, 205] width 863 height 410
